Goal: Transaction & Acquisition: Purchase product/service

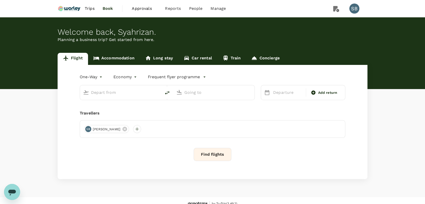
type input "roundtrip"
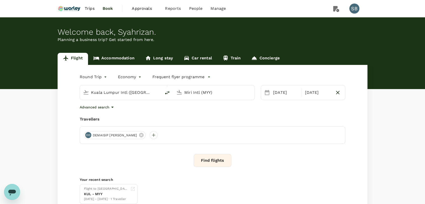
type input "Kuala Lumpur Intl ([GEOGRAPHIC_DATA])"
type input "Miri Intl (MYY)"
click at [103, 76] on body "Trips Book Approvals 0 Reports People Manage SB Welcome back , [GEOGRAPHIC_DATA…" at bounding box center [212, 121] width 425 height 243
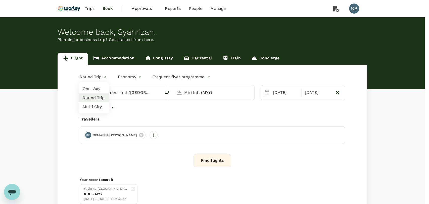
click at [93, 90] on li "One-Way" at bounding box center [94, 88] width 30 height 9
type input "oneway"
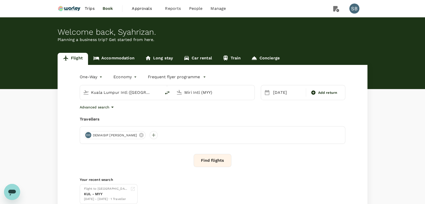
click at [207, 93] on input "Miri Intl (MYY)" at bounding box center [214, 92] width 60 height 8
click at [207, 110] on p "Tawau" at bounding box center [220, 112] width 87 height 5
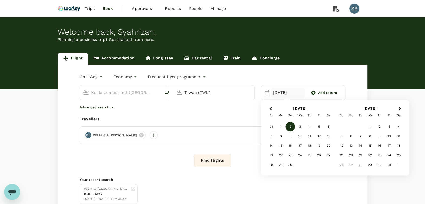
type input "Tawau (TWU)"
click at [270, 108] on span "Previous Month" at bounding box center [270, 109] width 0 height 6
click at [301, 162] on div "27" at bounding box center [300, 165] width 10 height 10
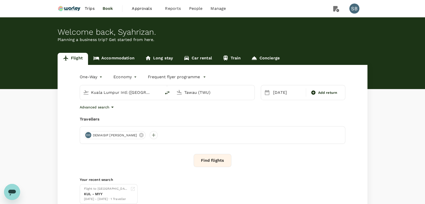
click at [217, 163] on button "Find flights" at bounding box center [212, 160] width 38 height 13
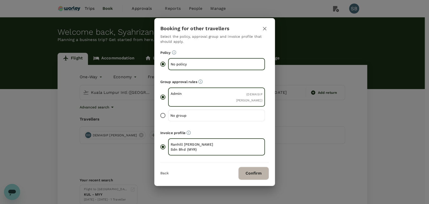
click at [253, 173] on button "Confirm" at bounding box center [253, 173] width 31 height 13
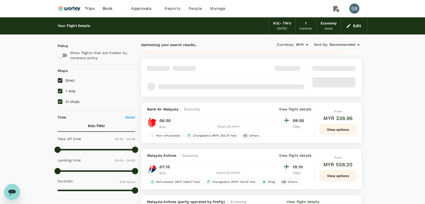
click at [59, 102] on input "2+ stops" at bounding box center [60, 101] width 11 height 11
checkbox input "false"
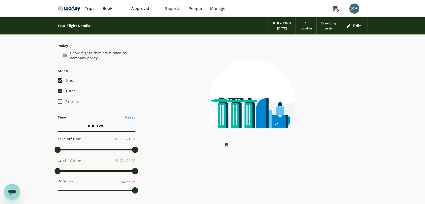
click at [59, 92] on input "1 stop" at bounding box center [60, 91] width 11 height 11
checkbox input "false"
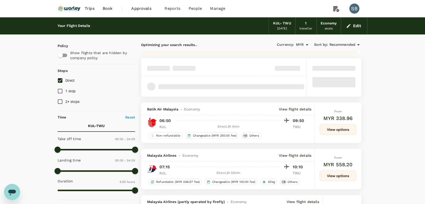
type input "1630"
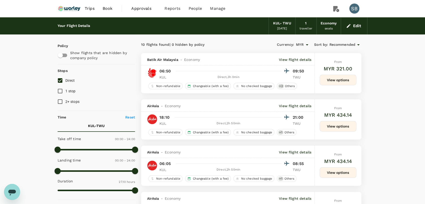
click at [338, 42] on div "Recommended" at bounding box center [345, 45] width 32 height 6
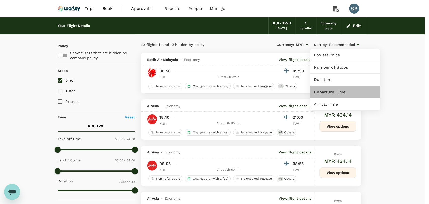
click at [336, 91] on span "Departure Time" at bounding box center [345, 92] width 62 height 6
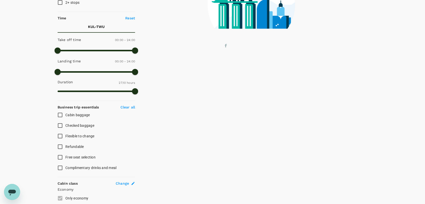
scroll to position [167, 0]
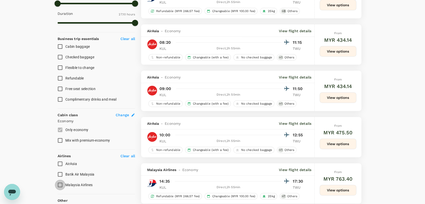
click at [60, 185] on input "Malaysia Airlines" at bounding box center [60, 184] width 11 height 11
checkbox input "true"
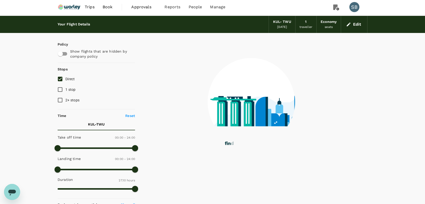
scroll to position [0, 0]
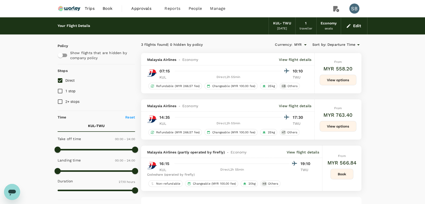
click at [343, 76] on button "View options" at bounding box center [337, 80] width 37 height 11
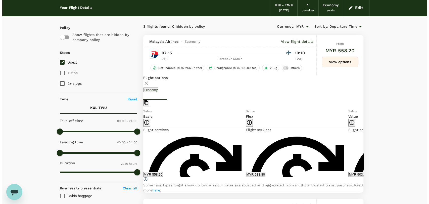
scroll to position [28, 0]
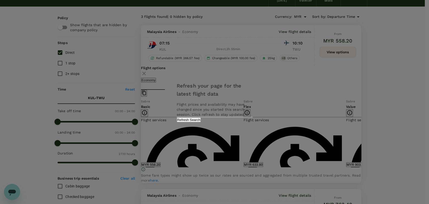
click at [236, 127] on div "Refresh your page for the latest flight data Flight prices and availability may…" at bounding box center [215, 102] width 88 height 50
click at [201, 122] on button "Refresh Search" at bounding box center [189, 119] width 24 height 5
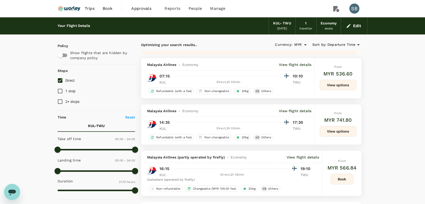
type input "1630"
checkbox input "false"
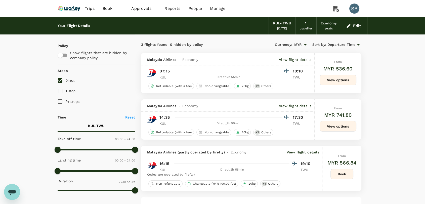
click at [76, 7] on img at bounding box center [69, 8] width 23 height 11
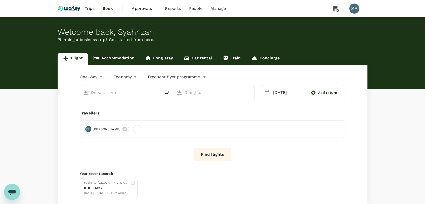
type input "Kuala Lumpur Intl ([GEOGRAPHIC_DATA])"
type input "Tawau (TWU)"
type input "Kuala Lumpur Intl ([GEOGRAPHIC_DATA])"
type input "Tawau (TWU)"
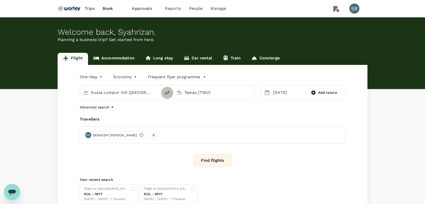
drag, startPoint x: 167, startPoint y: 92, endPoint x: 211, endPoint y: 102, distance: 45.3
click at [166, 92] on icon "delete" at bounding box center [167, 93] width 6 height 6
type input "Tawau (TWU)"
click at [217, 92] on input "Kuala Lumpur Intl ([GEOGRAPHIC_DATA])" at bounding box center [214, 92] width 60 height 8
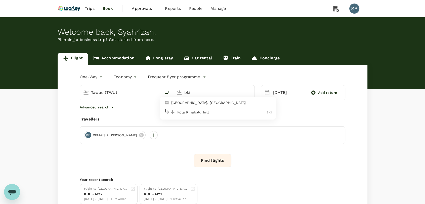
click at [216, 107] on li "Kota Kinabalu Intl BKI" at bounding box center [218, 112] width 116 height 11
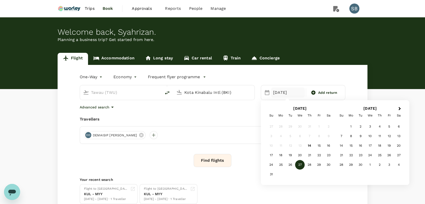
type input "Kota Kinabalu Intl (BKI)"
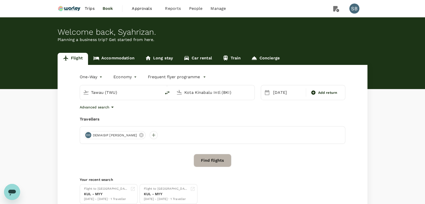
click at [221, 162] on button "Find flights" at bounding box center [212, 160] width 38 height 13
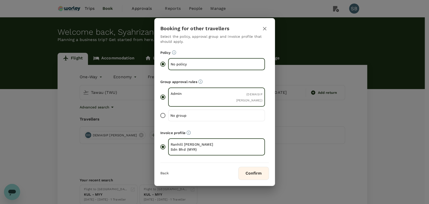
click at [248, 171] on button "Confirm" at bounding box center [253, 173] width 31 height 13
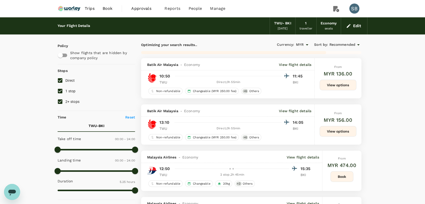
type input "440"
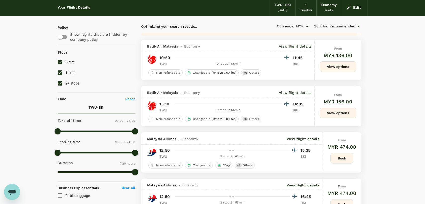
scroll to position [28, 0]
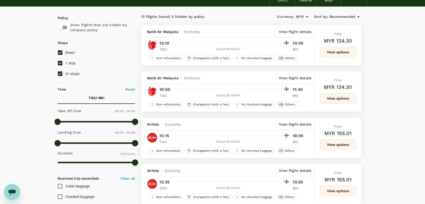
click at [60, 75] on input "2+ stops" at bounding box center [60, 73] width 11 height 11
checkbox input "false"
click at [58, 63] on input "1 stop" at bounding box center [60, 63] width 11 height 11
checkbox input "false"
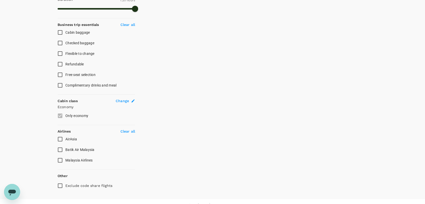
scroll to position [189, 0]
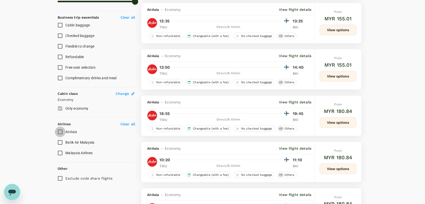
click at [60, 129] on input "AirAsia" at bounding box center [60, 131] width 11 height 11
checkbox input "true"
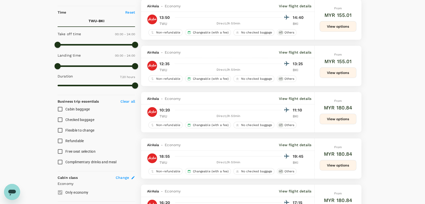
scroll to position [161, 0]
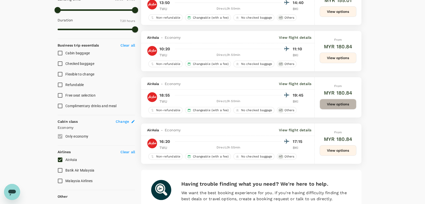
click at [346, 104] on button "View options" at bounding box center [337, 104] width 37 height 11
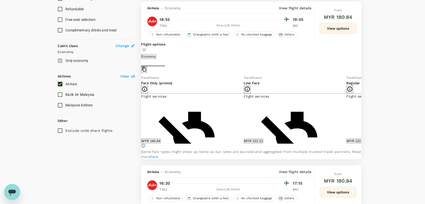
scroll to position [238, 0]
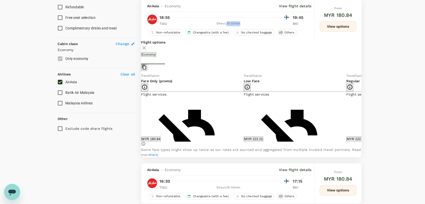
drag, startPoint x: 241, startPoint y: 24, endPoint x: 227, endPoint y: 27, distance: 14.6
click at [227, 26] on div "Direct , 0h 50min" at bounding box center [228, 23] width 107 height 5
copy div "0h 50min"
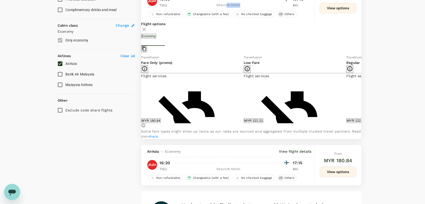
scroll to position [266, 0]
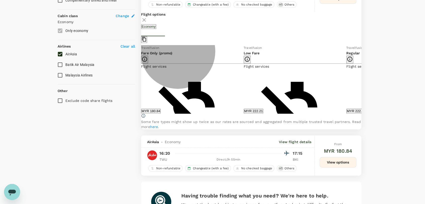
click at [263, 113] on button "MYR 222.21" at bounding box center [253, 111] width 20 height 5
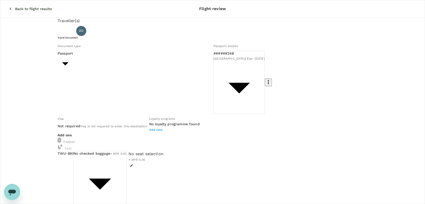
click at [174, 132] on body "Back to flight results Flight review Traveller(s) Traveller 1 : [PERSON_NAME] […" at bounding box center [212, 194] width 425 height 388
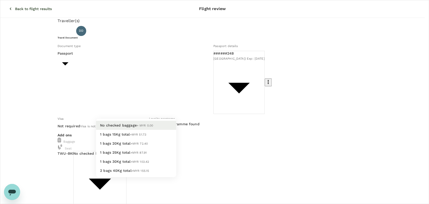
click at [164, 148] on li "1 bags 20Kg total +MYR 72.40" at bounding box center [136, 143] width 80 height 9
type input "2 - 72.4"
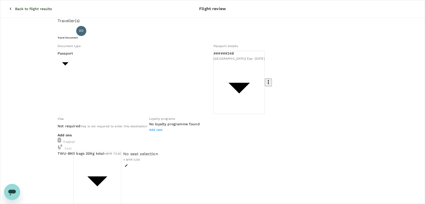
click at [8, 6] on icon "button" at bounding box center [10, 8] width 5 height 5
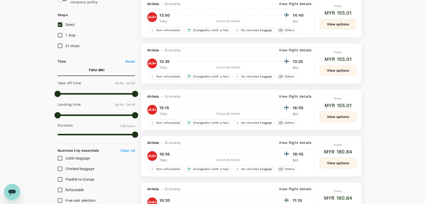
scroll to position [84, 0]
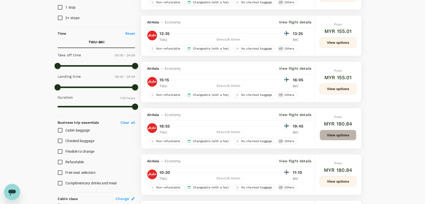
click at [336, 137] on button "View options" at bounding box center [337, 135] width 37 height 11
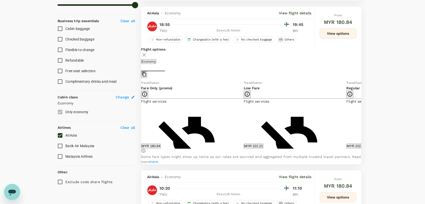
scroll to position [192, 0]
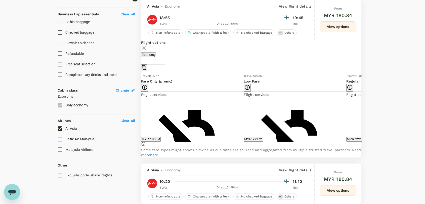
click at [362, 110] on icon at bounding box center [364, 107] width 5 height 5
click at [346, 141] on button "MYR 268.78" at bounding box center [356, 139] width 20 height 5
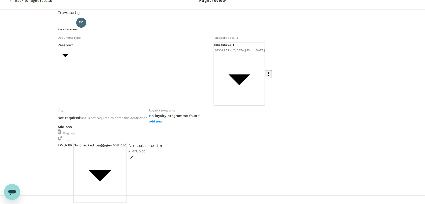
scroll to position [13, 0]
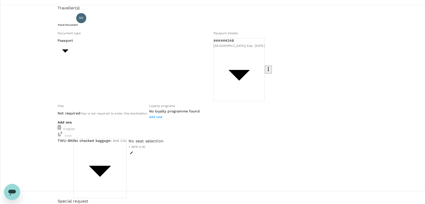
click at [171, 119] on body "Back to flight results Flight review Traveller(s) Traveller 1 : [PERSON_NAME] […" at bounding box center [212, 181] width 425 height 388
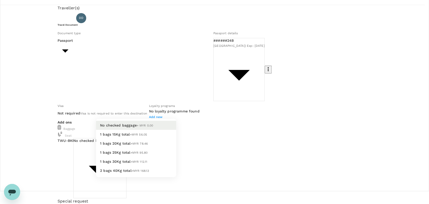
click at [162, 148] on li "1 bags 20Kg total +MYR 78.46" at bounding box center [136, 143] width 80 height 9
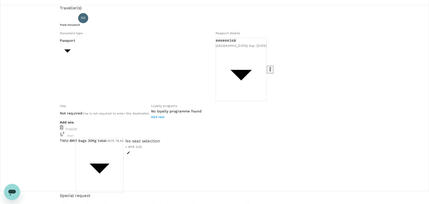
type input "2 - 78.46"
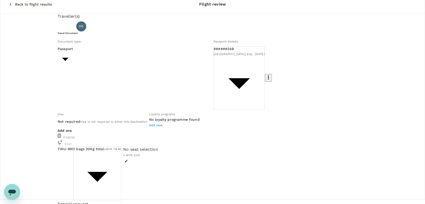
scroll to position [0, 0]
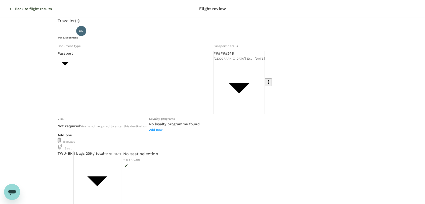
click at [8, 6] on icon "button" at bounding box center [10, 8] width 5 height 5
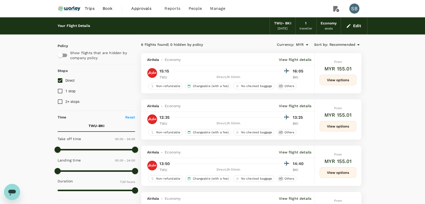
click at [72, 11] on img at bounding box center [69, 8] width 23 height 11
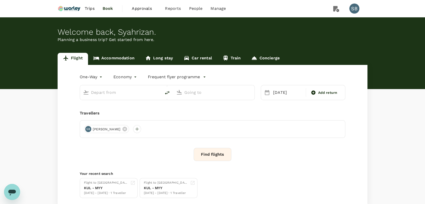
type input "Tawau (TWU)"
type input "Kota Kinabalu Intl (BKI)"
type input "Tawau (TWU)"
type input "Kota Kinabalu Intl (BKI)"
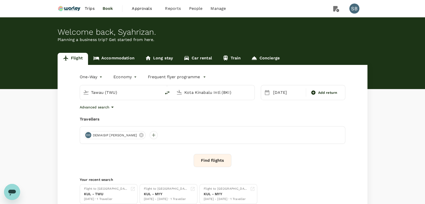
click at [166, 94] on icon "delete" at bounding box center [167, 93] width 6 height 6
type input "Kota Kinabalu Intl (BKI)"
click at [190, 91] on input "Tawau (TWU)" at bounding box center [214, 92] width 60 height 8
click at [188, 109] on div "Labuan LBU" at bounding box center [218, 112] width 108 height 8
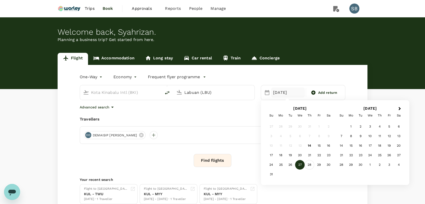
type input "Labuan (LBU)"
click at [309, 167] on div "28" at bounding box center [309, 165] width 10 height 10
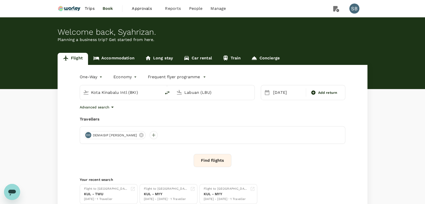
click at [223, 162] on button "Find flights" at bounding box center [212, 160] width 38 height 13
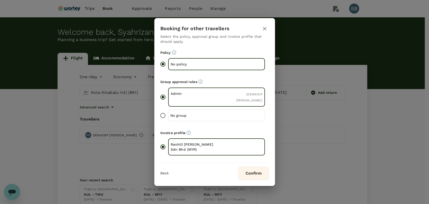
click at [264, 173] on button "Confirm" at bounding box center [253, 173] width 31 height 13
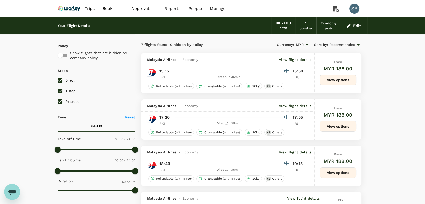
click at [353, 43] on span "Recommended" at bounding box center [342, 45] width 26 height 6
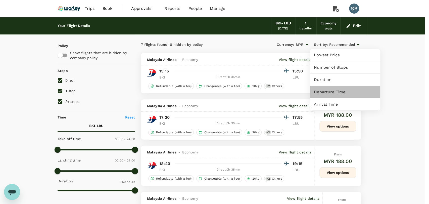
click at [337, 89] on span "Departure Time" at bounding box center [345, 92] width 62 height 6
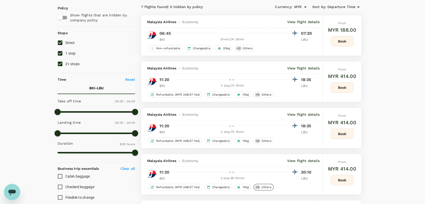
scroll to position [28, 0]
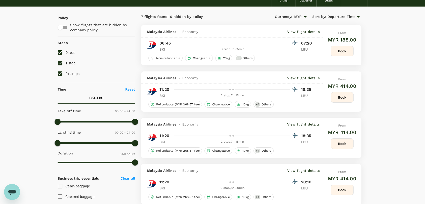
click at [298, 30] on p "View flight details" at bounding box center [303, 31] width 32 height 5
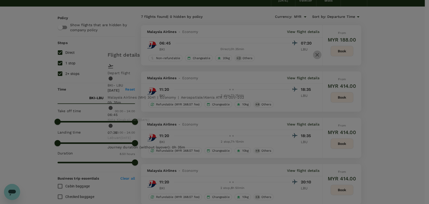
drag, startPoint x: 324, startPoint y: 59, endPoint x: 233, endPoint y: 25, distance: 97.3
click at [319, 57] on icon "button" at bounding box center [317, 55] width 4 height 4
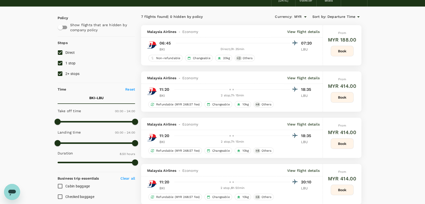
click at [62, 75] on input "2+ stops" at bounding box center [60, 73] width 11 height 11
checkbox input "false"
click at [63, 63] on input "1 stop" at bounding box center [60, 63] width 11 height 11
checkbox input "false"
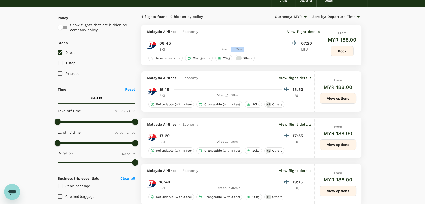
drag, startPoint x: 246, startPoint y: 49, endPoint x: 230, endPoint y: 52, distance: 15.8
click at [230, 52] on div "Direct , 0h 35min" at bounding box center [232, 49] width 115 height 5
copy div "0h 35min"
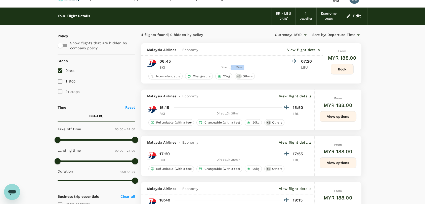
scroll to position [0, 0]
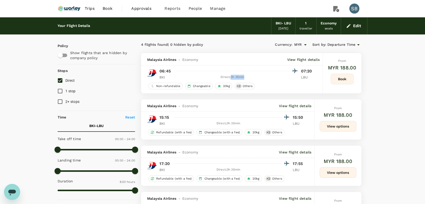
click at [73, 9] on img at bounding box center [69, 8] width 23 height 11
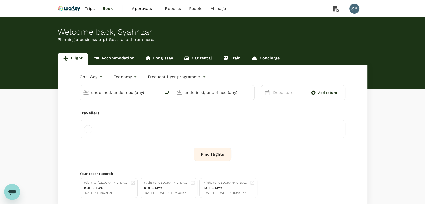
type input "Kota Kinabalu Intl (BKI)"
type input "Labuan (LBU)"
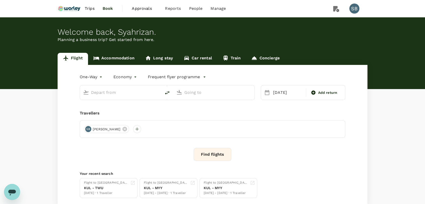
type input "Kota Kinabalu Intl (BKI)"
type input "Labuan (LBU)"
type input "Kota Kinabalu Intl (BKI)"
type input "Labuan (LBU)"
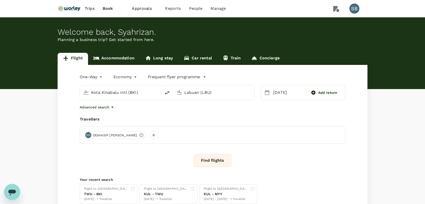
click at [167, 92] on icon "delete" at bounding box center [167, 93] width 5 height 4
type input "Labuan (LBU)"
click at [189, 88] on input "Kota Kinabalu Intl (BKI)" at bounding box center [214, 92] width 60 height 8
click at [188, 114] on p "[GEOGRAPHIC_DATA] Intl" at bounding box center [221, 112] width 88 height 5
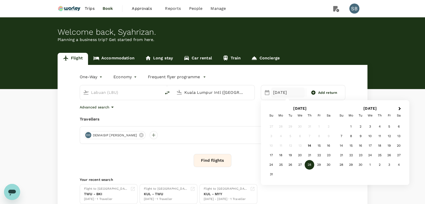
type input "Kuala Lumpur Intl ([GEOGRAPHIC_DATA])"
click at [208, 162] on button "Find flights" at bounding box center [212, 160] width 38 height 13
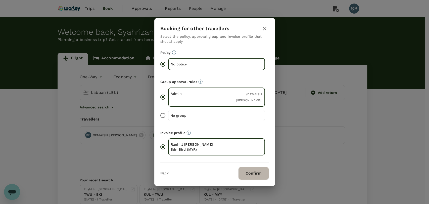
click at [253, 173] on button "Confirm" at bounding box center [253, 173] width 31 height 13
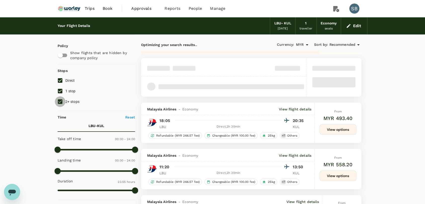
click at [62, 100] on input "2+ stops" at bounding box center [60, 101] width 11 height 11
checkbox input "false"
click at [62, 88] on input "1 stop" at bounding box center [60, 91] width 11 height 11
checkbox input "false"
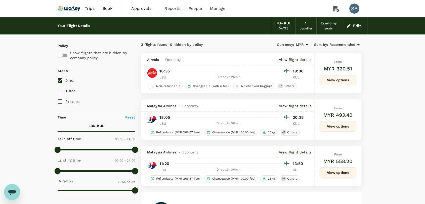
click at [343, 44] on span "Recommended" at bounding box center [342, 45] width 26 height 6
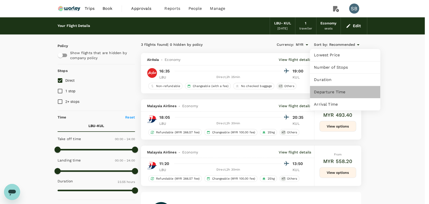
click at [341, 92] on span "Departure Time" at bounding box center [345, 92] width 62 height 6
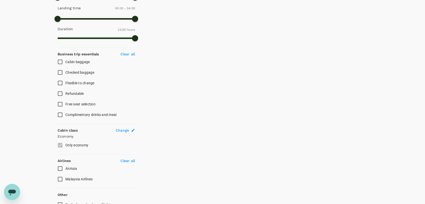
scroll to position [178, 0]
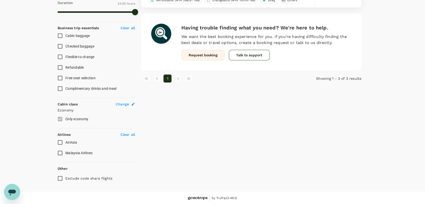
click at [60, 144] on input "AirAsia" at bounding box center [60, 142] width 11 height 11
checkbox input "true"
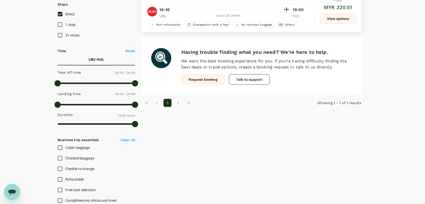
scroll to position [0, 0]
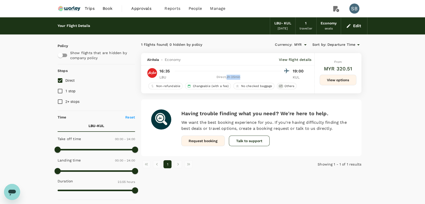
drag, startPoint x: 243, startPoint y: 81, endPoint x: 227, endPoint y: 78, distance: 16.3
click at [227, 78] on div "Direct , 2h 25min" at bounding box center [228, 77] width 107 height 5
copy div "2h 25min"
click at [344, 65] on h6 "MYR 320.51" at bounding box center [338, 69] width 28 height 8
click at [344, 83] on button "View options" at bounding box center [337, 80] width 37 height 11
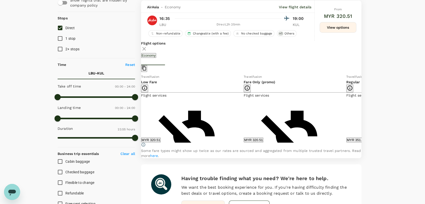
scroll to position [53, 0]
click at [346, 142] on button "MYR 351.56" at bounding box center [356, 139] width 20 height 5
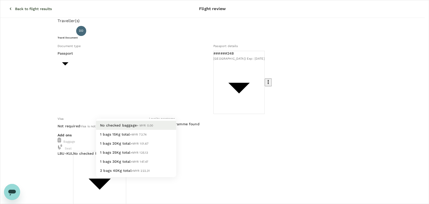
click at [172, 134] on body "Back to flight results Flight review Traveller(s) Traveller 1 : [PERSON_NAME] […" at bounding box center [214, 194] width 429 height 388
click at [143, 148] on li "1 bags 20Kg total +MYR 101.67" at bounding box center [136, 143] width 80 height 9
type input "2 - 101.67"
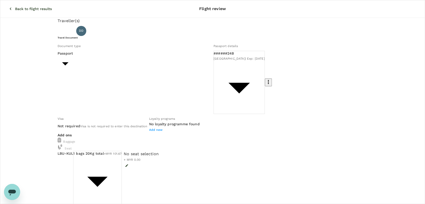
click at [8, 6] on icon "button" at bounding box center [10, 8] width 5 height 5
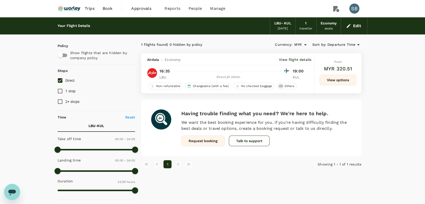
click at [68, 8] on img at bounding box center [69, 8] width 23 height 11
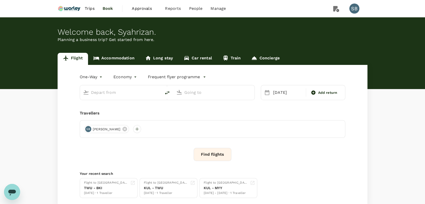
type input "Labuan (LBU)"
type input "Kuala Lumpur Intl ([GEOGRAPHIC_DATA])"
type input "Labuan (LBU)"
type input "Kuala Lumpur Intl ([GEOGRAPHIC_DATA])"
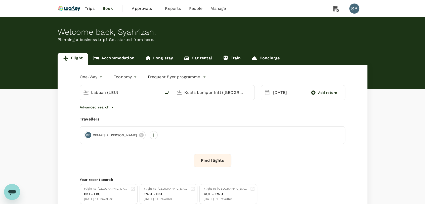
click at [215, 164] on button "Find flights" at bounding box center [212, 160] width 38 height 13
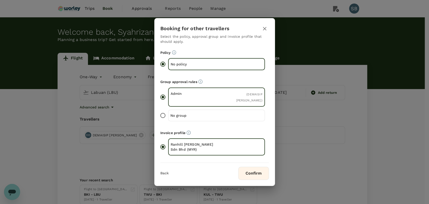
click at [244, 169] on button "Confirm" at bounding box center [253, 173] width 31 height 13
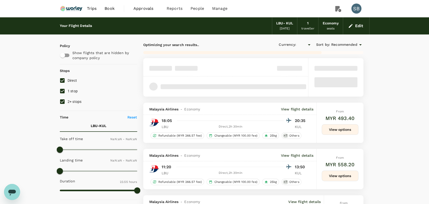
type input "MYR"
type input "1440"
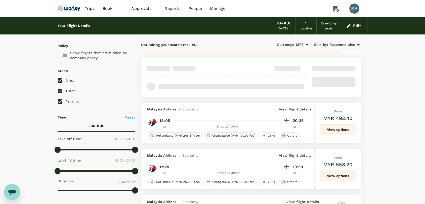
click at [340, 43] on span "Recommended" at bounding box center [342, 45] width 26 height 6
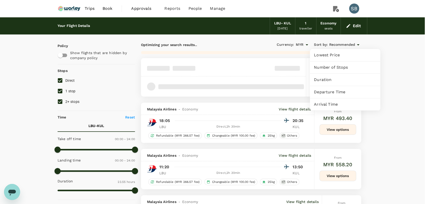
click at [341, 85] on div "Duration" at bounding box center [345, 80] width 70 height 12
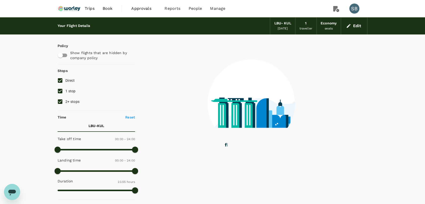
click at [344, 46] on div at bounding box center [251, 99] width 232 height 131
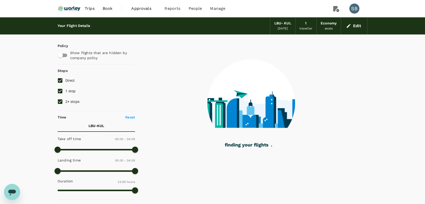
checkbox input "false"
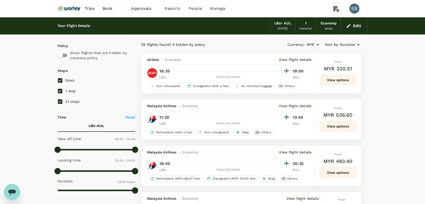
drag, startPoint x: 63, startPoint y: 101, endPoint x: 57, endPoint y: 96, distance: 6.9
click at [60, 100] on input "2+ stops" at bounding box center [60, 101] width 11 height 11
checkbox input "false"
click at [56, 93] on input "1 stop" at bounding box center [60, 91] width 11 height 11
checkbox input "false"
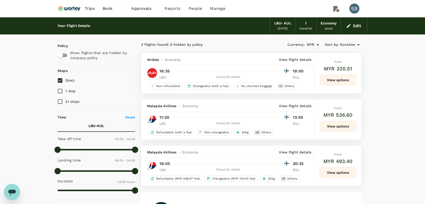
click at [331, 79] on button "View options" at bounding box center [337, 80] width 37 height 11
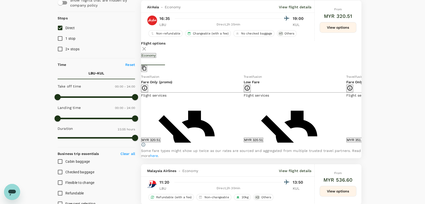
scroll to position [53, 0]
click at [362, 110] on icon at bounding box center [364, 107] width 5 height 5
click at [346, 141] on button "MYR 401.84" at bounding box center [356, 139] width 20 height 5
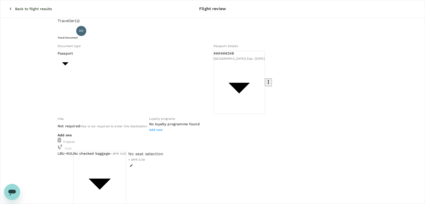
click at [169, 132] on body "Back to flight results Flight review Traveller(s) Traveller 1 : [PERSON_NAME] […" at bounding box center [212, 194] width 425 height 388
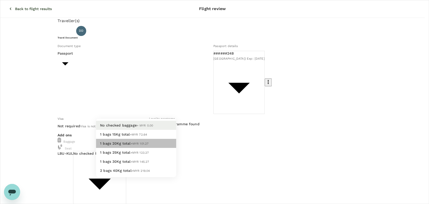
click at [155, 147] on li "1 bags 20Kg total +MYR 101.27" at bounding box center [136, 143] width 80 height 9
type input "2 - 101.27"
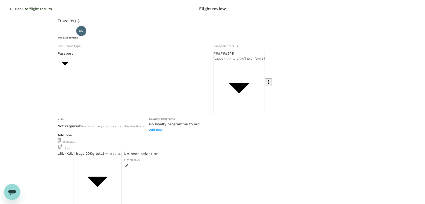
click at [15, 6] on p "Back to flight results" at bounding box center [33, 8] width 37 height 5
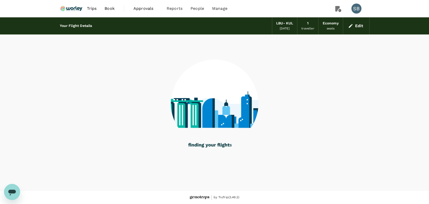
click at [65, 9] on img at bounding box center [71, 8] width 23 height 11
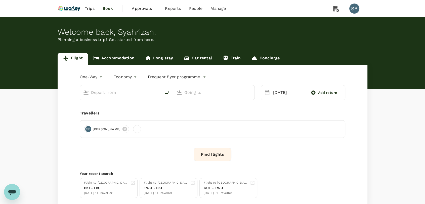
type input "Labuan (LBU)"
type input "Kuala Lumpur Intl ([GEOGRAPHIC_DATA])"
type input "Labuan (LBU)"
type input "Kuala Lumpur Intl ([GEOGRAPHIC_DATA])"
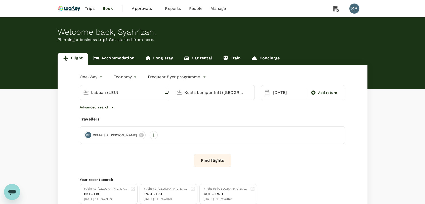
click at [168, 92] on icon "delete" at bounding box center [167, 93] width 6 height 6
type input "Kuala Lumpur Intl ([GEOGRAPHIC_DATA])"
click at [193, 96] on input "Labuan (LBU)" at bounding box center [214, 92] width 60 height 8
click at [190, 113] on p "Tawau" at bounding box center [220, 112] width 87 height 5
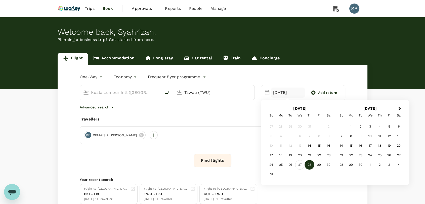
type input "Tawau (TWU)"
click at [300, 165] on div "27" at bounding box center [300, 165] width 10 height 10
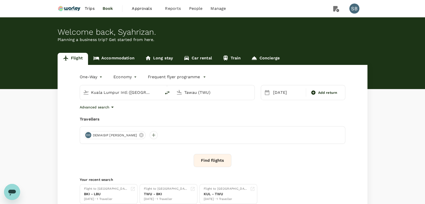
click at [204, 161] on button "Find flights" at bounding box center [212, 160] width 38 height 13
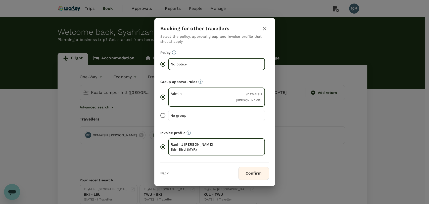
click at [260, 175] on button "Confirm" at bounding box center [253, 173] width 31 height 13
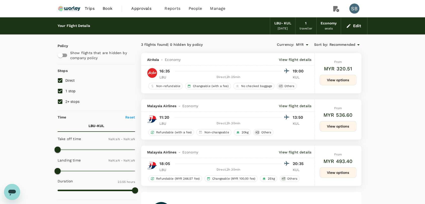
type input "1440"
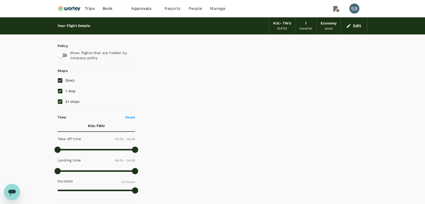
type input "355"
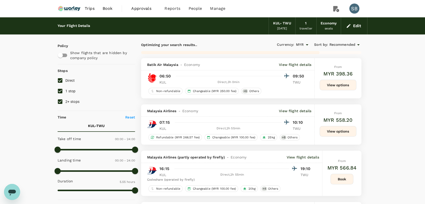
click at [340, 44] on span "Recommended" at bounding box center [342, 45] width 26 height 6
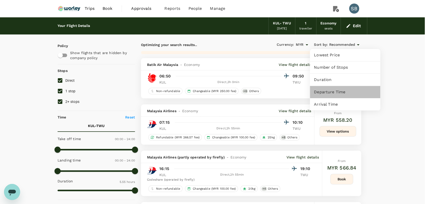
click at [342, 87] on div "Departure Time" at bounding box center [345, 92] width 70 height 12
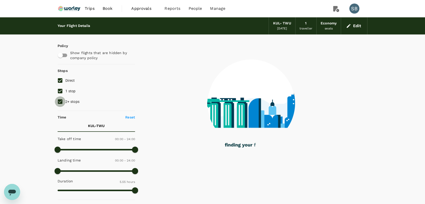
click at [58, 101] on input "2+ stops" at bounding box center [60, 101] width 11 height 11
checkbox input "false"
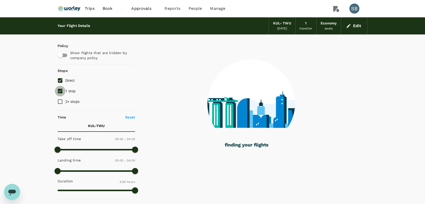
click at [58, 93] on input "1 stop" at bounding box center [60, 91] width 11 height 11
checkbox input "false"
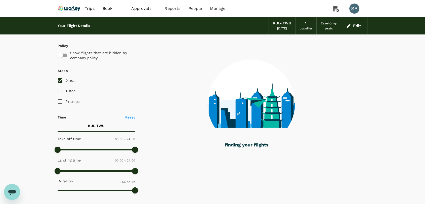
type input "1630"
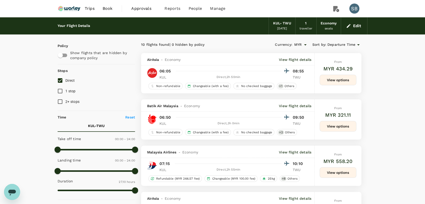
click at [334, 170] on button "View options" at bounding box center [337, 172] width 37 height 11
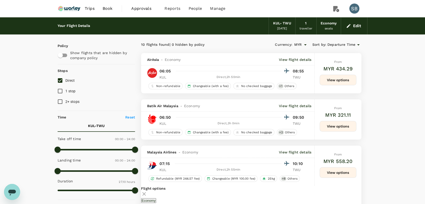
click at [70, 12] on img at bounding box center [69, 8] width 23 height 11
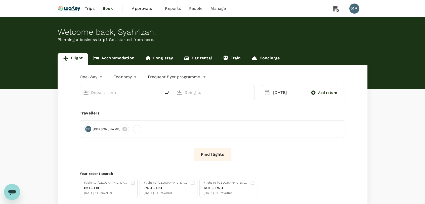
type input "Kuala Lumpur Intl ([GEOGRAPHIC_DATA])"
type input "Tawau (TWU)"
type input "Kuala Lumpur Intl ([GEOGRAPHIC_DATA])"
type input "Tawau (TWU)"
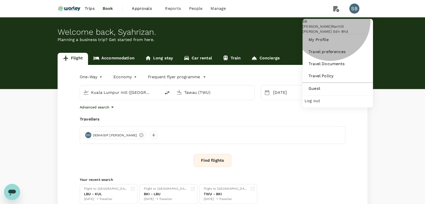
click at [332, 106] on div "Log out" at bounding box center [337, 100] width 66 height 11
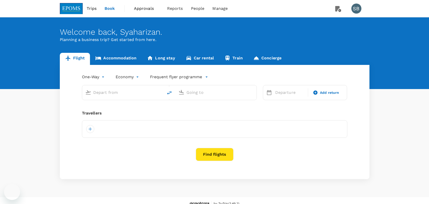
type input "Kuala Lumpur Intl ([GEOGRAPHIC_DATA])"
type input "Kuching Intl (KCH)"
